Goal: Use online tool/utility

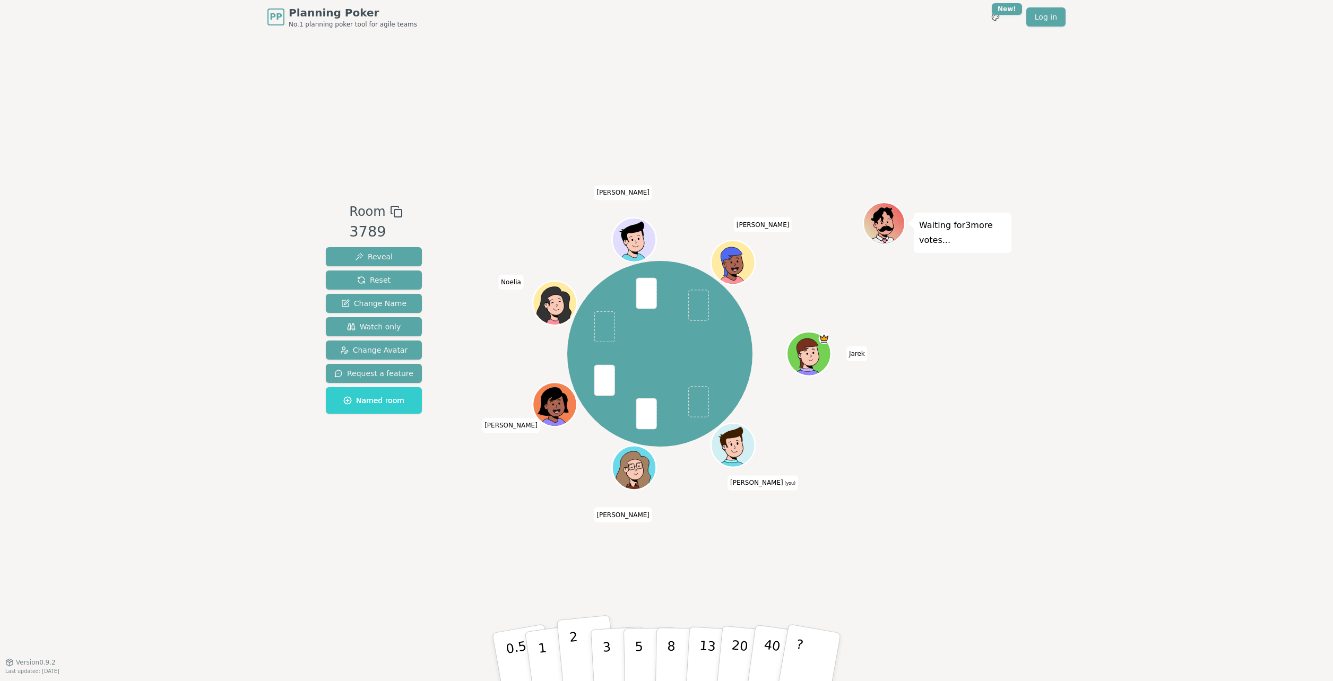
click at [581, 657] on button "2" at bounding box center [587, 657] width 60 height 84
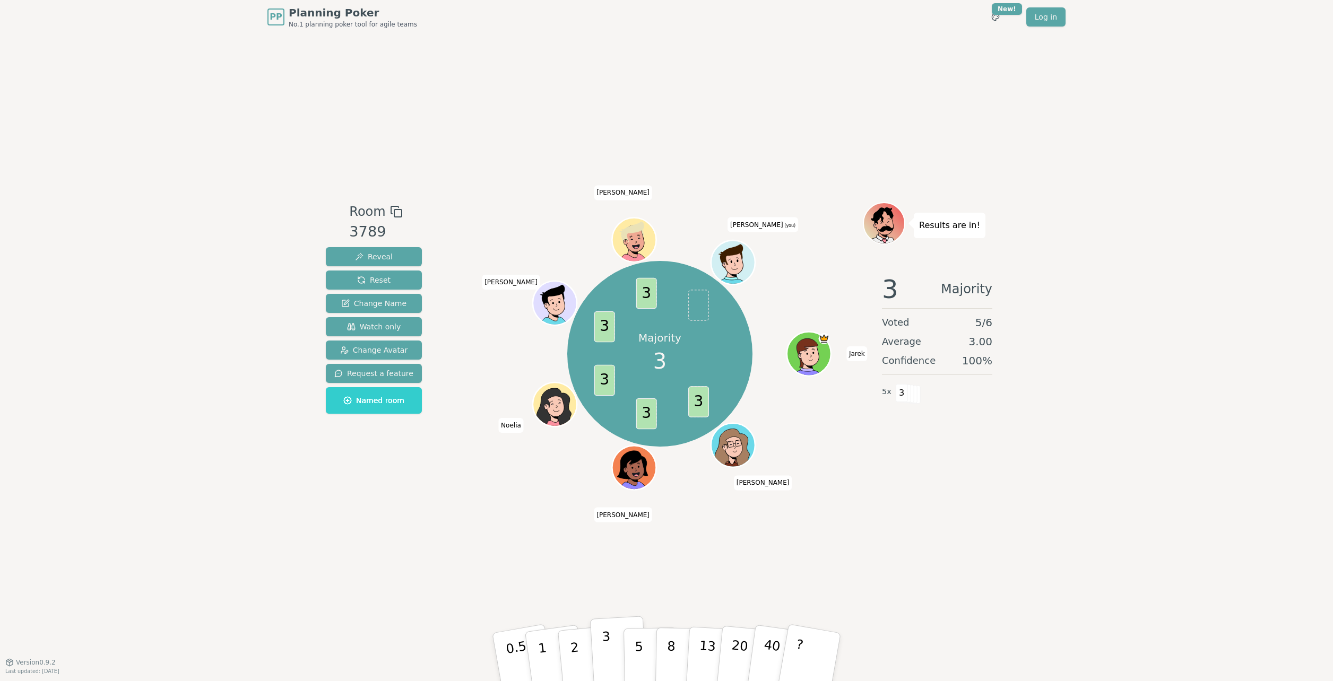
click at [602, 655] on button "3" at bounding box center [619, 657] width 58 height 83
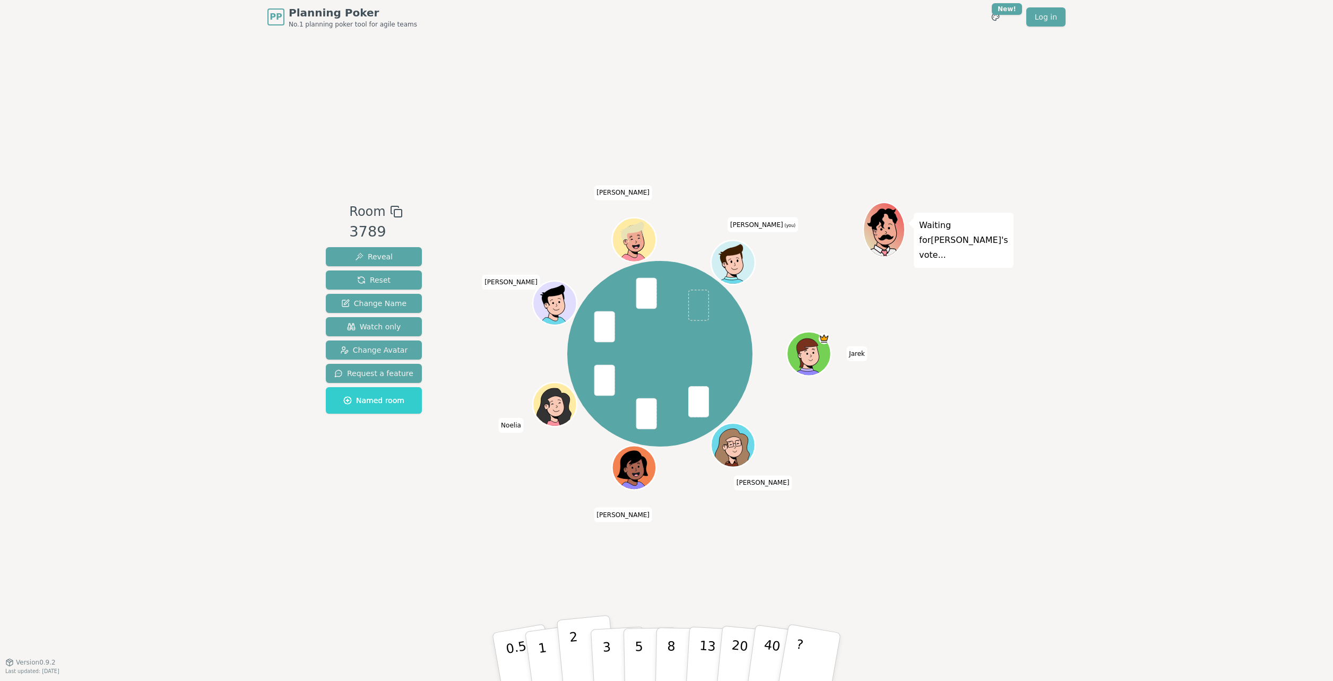
click at [578, 653] on button "2" at bounding box center [587, 657] width 60 height 84
